Goal: Task Accomplishment & Management: Complete application form

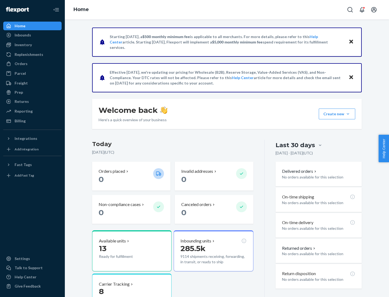
click at [348, 114] on button "Create new Create new inbound Create new order Create new product" at bounding box center [337, 114] width 36 height 11
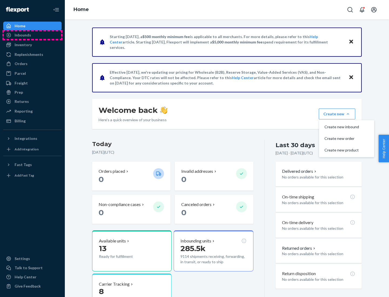
click at [32, 35] on div "Inbounds" at bounding box center [32, 35] width 57 height 8
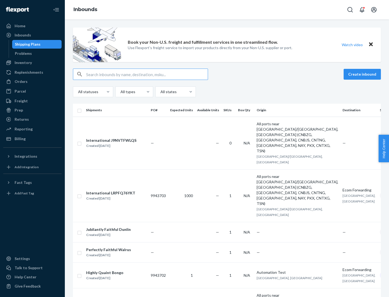
click at [363, 74] on button "Create inbound" at bounding box center [361, 74] width 37 height 11
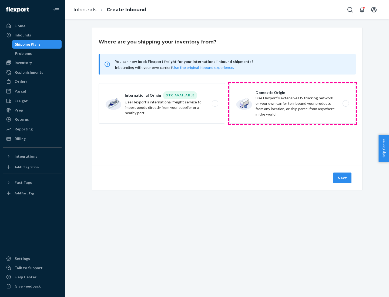
click at [292, 103] on label "Domestic Origin Use Flexport’s extensive US trucking network or your own carrie…" at bounding box center [292, 103] width 126 height 40
click at [345, 103] on input "Domestic Origin Use Flexport’s extensive US trucking network or your own carrie…" at bounding box center [347, 104] width 4 height 4
radio input "true"
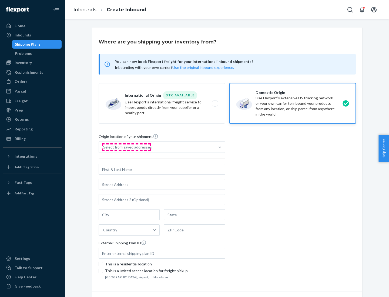
click at [126, 147] on div "Select from saved addresses" at bounding box center [127, 146] width 49 height 5
click at [104, 147] on input "Select from saved addresses" at bounding box center [103, 146] width 1 height 5
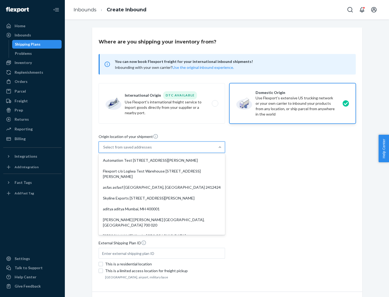
scroll to position [2, 0]
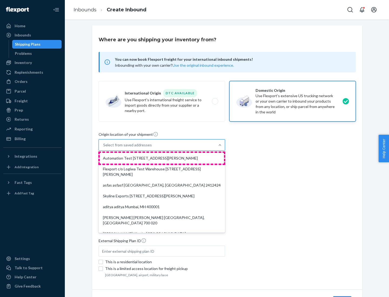
click at [162, 158] on div "Automation Test [STREET_ADDRESS][PERSON_NAME]" at bounding box center [162, 158] width 124 height 11
click at [104, 148] on input "option Automation Test [STREET_ADDRESS][PERSON_NAME]. 9 results available. Use …" at bounding box center [103, 144] width 1 height 5
type input "Automation Test"
type input "9th Floor"
type input "[GEOGRAPHIC_DATA]"
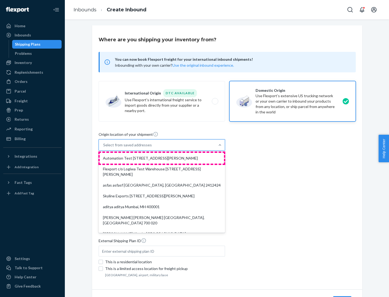
type input "CA"
type input "94104"
type input "[STREET_ADDRESS][PERSON_NAME]"
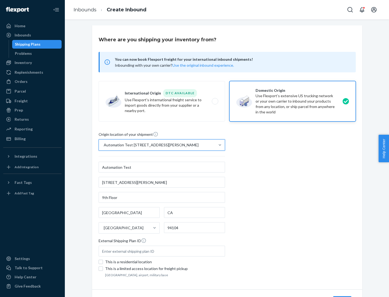
scroll to position [32, 0]
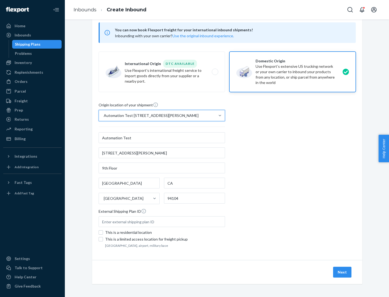
click at [342, 272] on button "Next" at bounding box center [342, 272] width 18 height 11
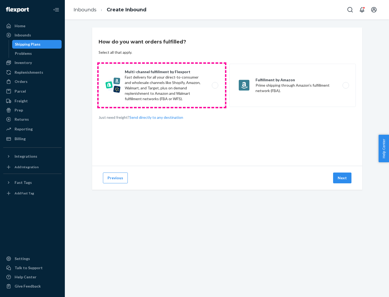
click at [162, 85] on label "Multi-channel fulfillment by Flexport Fast delivery for all your direct-to-cons…" at bounding box center [162, 85] width 126 height 43
click at [215, 85] on input "Multi-channel fulfillment by Flexport Fast delivery for all your direct-to-cons…" at bounding box center [217, 86] width 4 height 4
radio input "true"
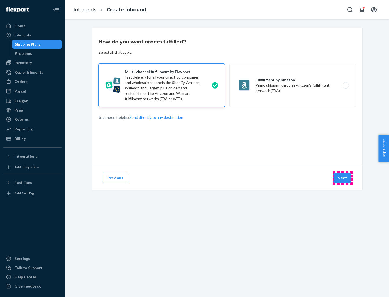
click at [342, 178] on button "Next" at bounding box center [342, 177] width 18 height 11
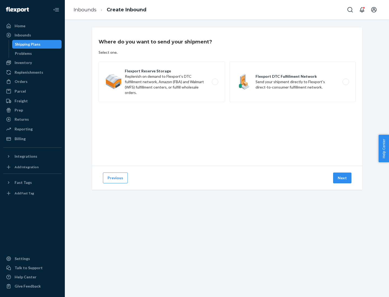
click at [292, 82] on label "Flexport DTC Fulfillment Network Send your shipment directly to Flexport's dire…" at bounding box center [292, 82] width 126 height 40
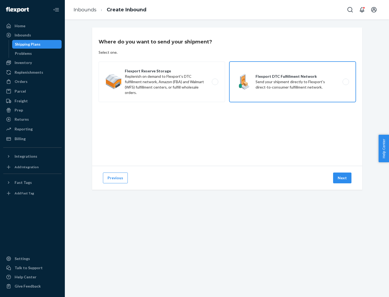
click at [345, 82] on input "Flexport DTC Fulfillment Network Send your shipment directly to Flexport's dire…" at bounding box center [347, 82] width 4 height 4
radio input "true"
click at [342, 178] on button "Next" at bounding box center [342, 177] width 18 height 11
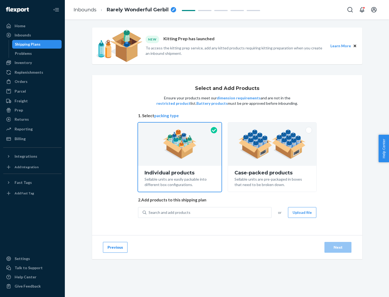
click at [272, 144] on img at bounding box center [271, 144] width 67 height 30
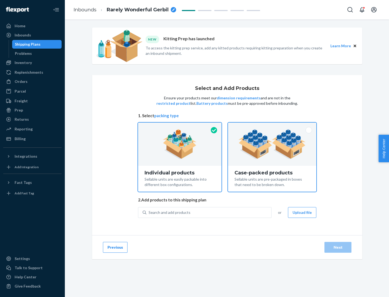
click at [272, 126] on input "Case-packed products Sellable units are pre-packaged in boxes that need to be b…" at bounding box center [272, 125] width 4 height 4
radio input "true"
radio input "false"
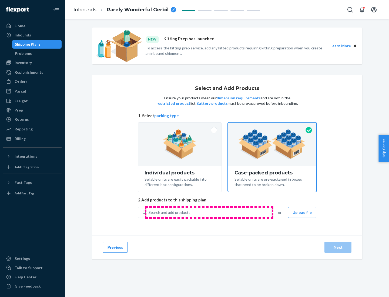
click at [209, 212] on div "Search and add products" at bounding box center [208, 213] width 125 height 10
click at [149, 212] on input "Search and add products" at bounding box center [148, 212] width 1 height 5
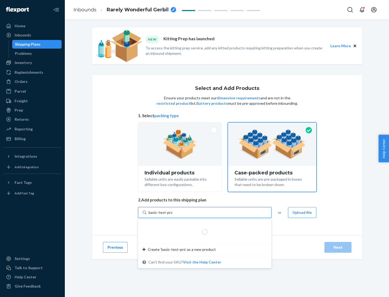
type input "basic-test-product-1"
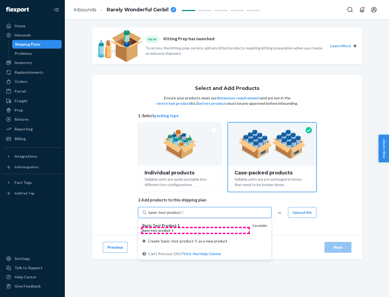
click at [195, 230] on div "basic - test - product - 1" at bounding box center [195, 230] width 106 height 5
click at [183, 215] on input "basic-test-product-1" at bounding box center [165, 212] width 35 height 5
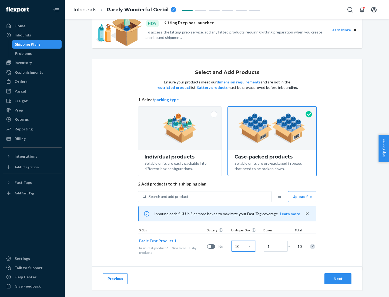
scroll to position [19, 0]
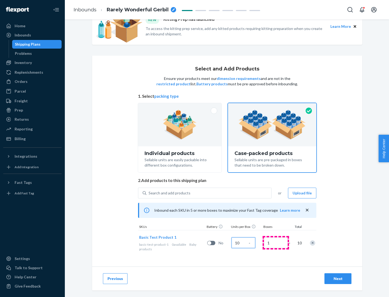
type input "10"
type input "7"
click at [338, 279] on div "Next" at bounding box center [338, 278] width 18 height 5
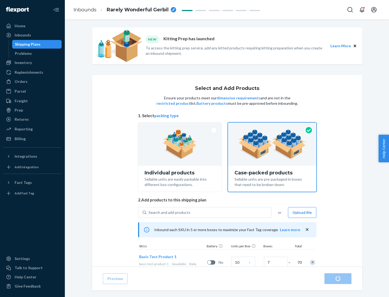
radio input "true"
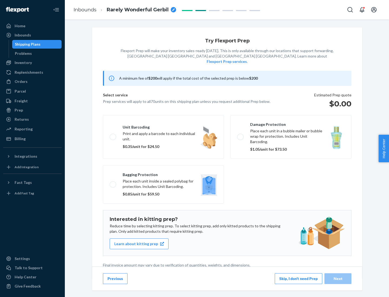
scroll to position [1, 0]
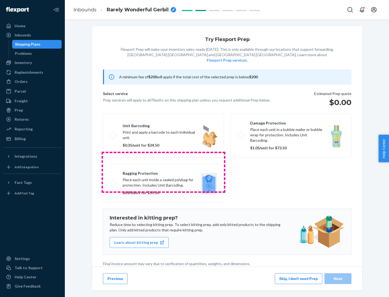
click at [163, 172] on label "Bagging protection Place each unit inside a sealed polybag for protection. Incl…" at bounding box center [163, 183] width 121 height 38
click at [113, 181] on input "Bagging protection Place each unit inside a sealed polybag for protection. Incl…" at bounding box center [112, 183] width 4 height 4
checkbox input "true"
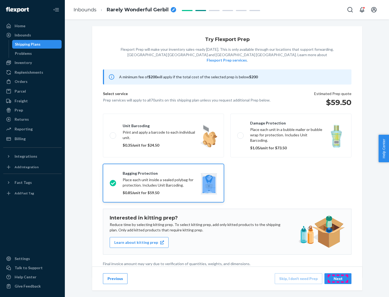
click at [338, 278] on div "Next" at bounding box center [338, 278] width 18 height 5
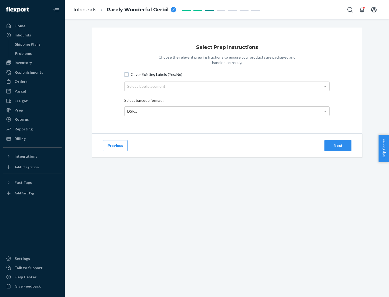
click at [126, 74] on input "Cover Existing Labels (Yes/No)" at bounding box center [126, 74] width 4 height 4
checkbox input "true"
click at [227, 86] on div "Select label placement" at bounding box center [226, 86] width 205 height 9
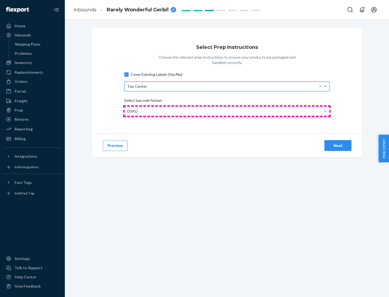
click at [227, 111] on div "DSKU" at bounding box center [226, 111] width 205 height 9
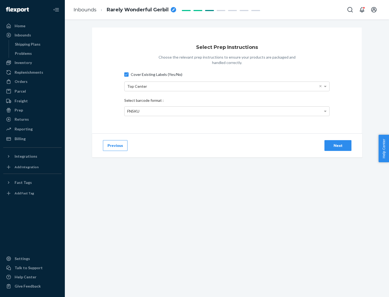
click at [338, 145] on div "Next" at bounding box center [338, 145] width 18 height 5
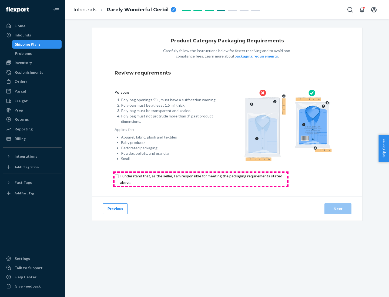
click at [201, 179] on input "checkbox" at bounding box center [203, 179] width 179 height 13
checkbox input "true"
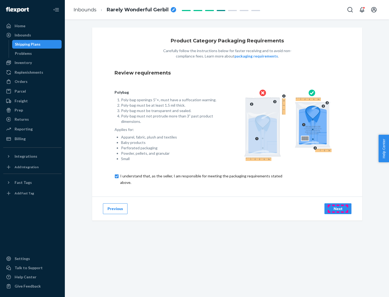
click at [338, 208] on div "Next" at bounding box center [338, 208] width 18 height 5
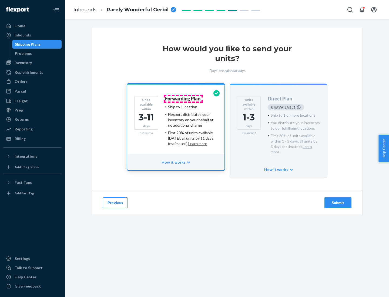
click at [183, 99] on h4 "Forwarding Plan" at bounding box center [182, 98] width 35 height 5
click at [338, 200] on div "Submit" at bounding box center [338, 202] width 18 height 5
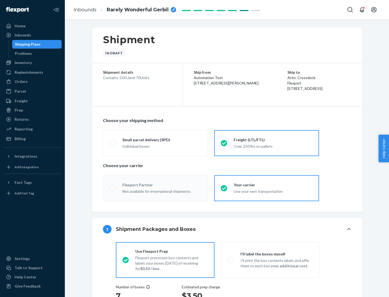
radio input "true"
radio input "false"
radio input "true"
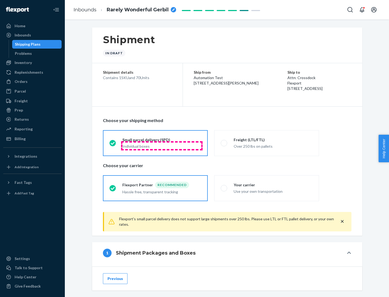
click at [162, 145] on div "Individual boxes" at bounding box center [161, 146] width 79 height 5
click at [113, 145] on input "Small parcel delivery (SPD) Individual boxes" at bounding box center [111, 143] width 4 height 4
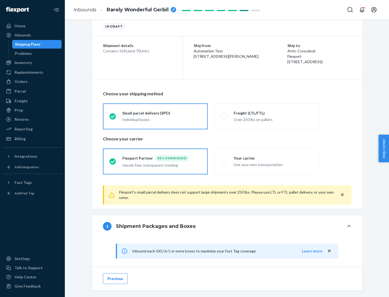
click at [273, 158] on div "Your carrier" at bounding box center [272, 157] width 79 height 5
click at [224, 160] on input "Your carrier Use your own transportation" at bounding box center [223, 162] width 4 height 4
radio input "true"
radio input "false"
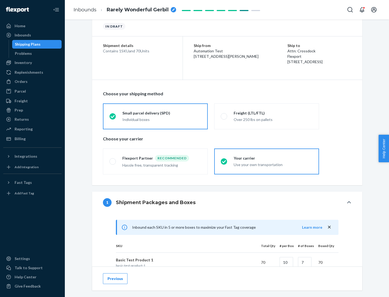
scroll to position [131, 0]
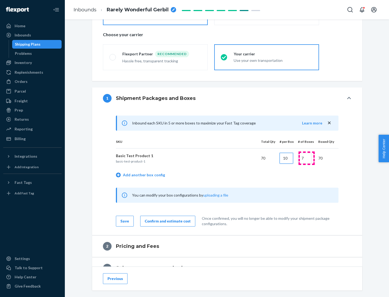
type input "10"
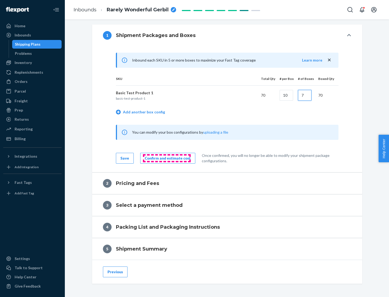
type input "7"
click at [167, 158] on div "Confirm and estimate cost" at bounding box center [168, 157] width 46 height 5
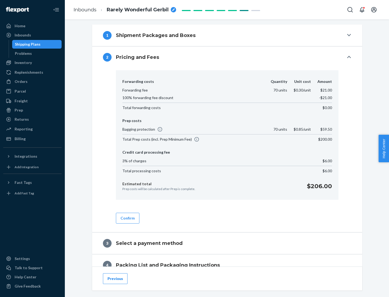
scroll to position [219, 0]
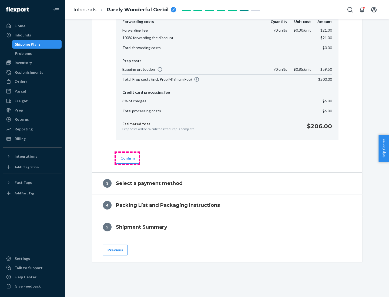
click at [127, 158] on button "Confirm" at bounding box center [127, 158] width 23 height 11
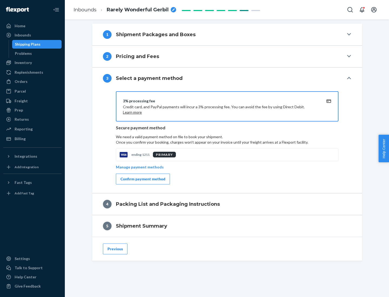
scroll to position [195, 0]
click at [142, 179] on div "Confirm payment method" at bounding box center [142, 178] width 45 height 5
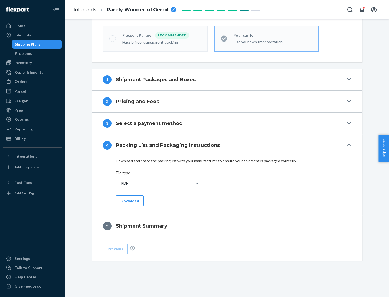
scroll to position [150, 0]
click at [129, 201] on button "Download" at bounding box center [130, 200] width 28 height 11
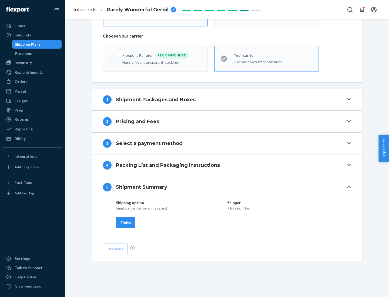
scroll to position [130, 0]
